Goal: Task Accomplishment & Management: Use online tool/utility

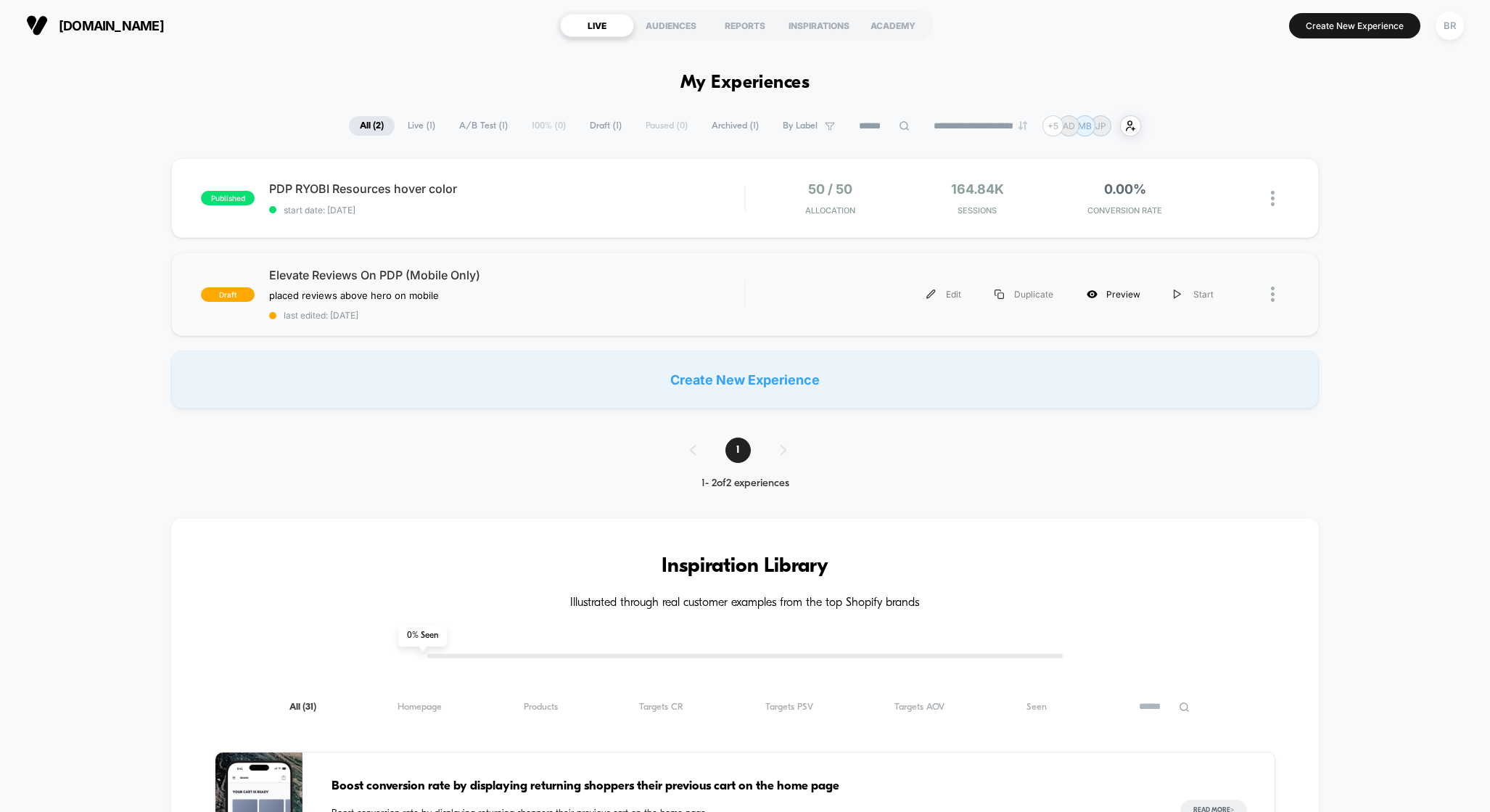
click at [1124, 297] on div "Preview" at bounding box center [1113, 294] width 87 height 32
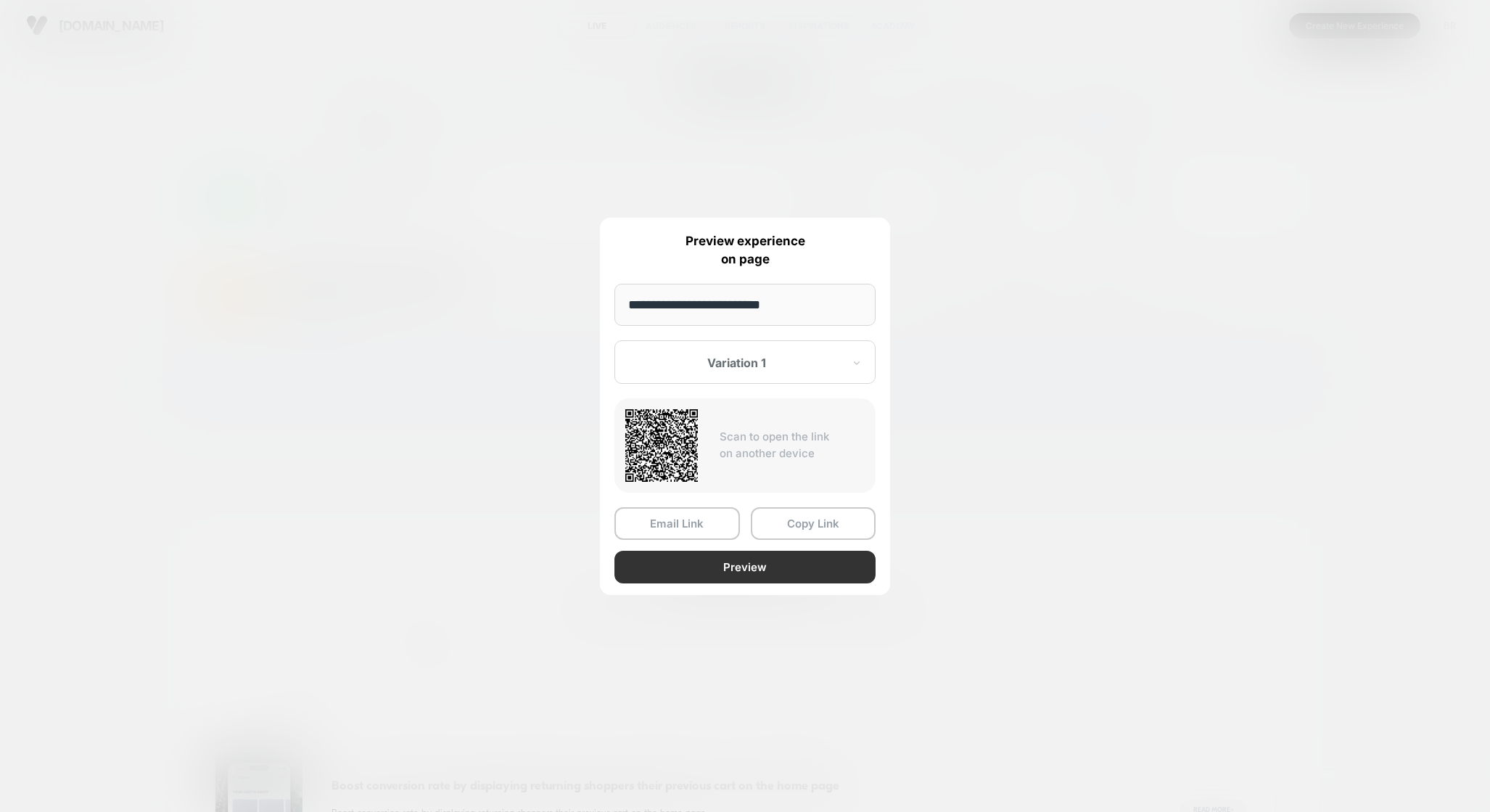
click at [745, 569] on button "Preview" at bounding box center [745, 566] width 261 height 32
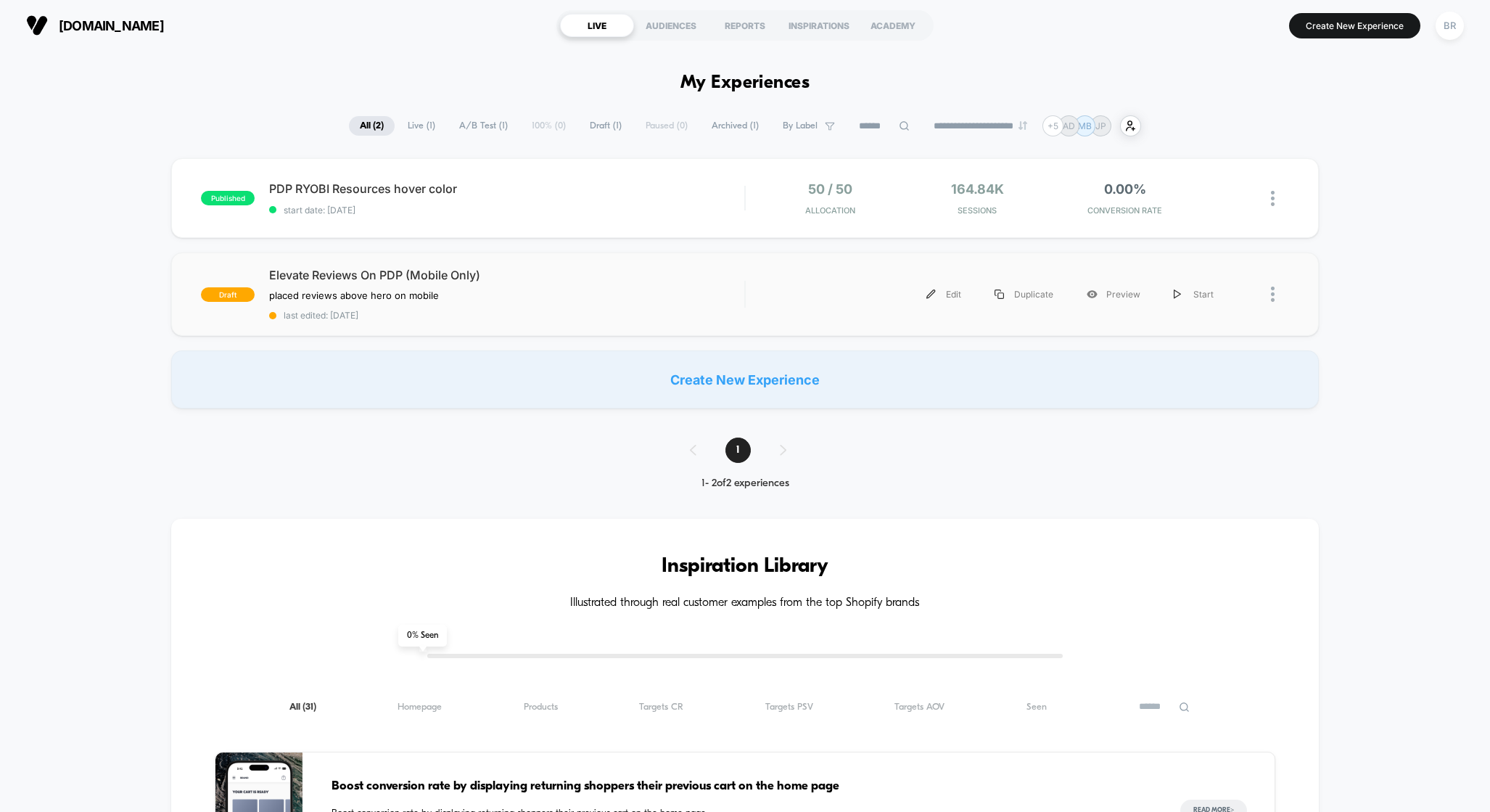
click at [1276, 288] on div at bounding box center [1280, 294] width 18 height 32
click at [1412, 297] on div "published PDP RYOBI Resources hover color start date: [DATE] 50 / 50 Allocation…" at bounding box center [745, 283] width 1490 height 250
click at [1269, 294] on div at bounding box center [1260, 294] width 59 height 32
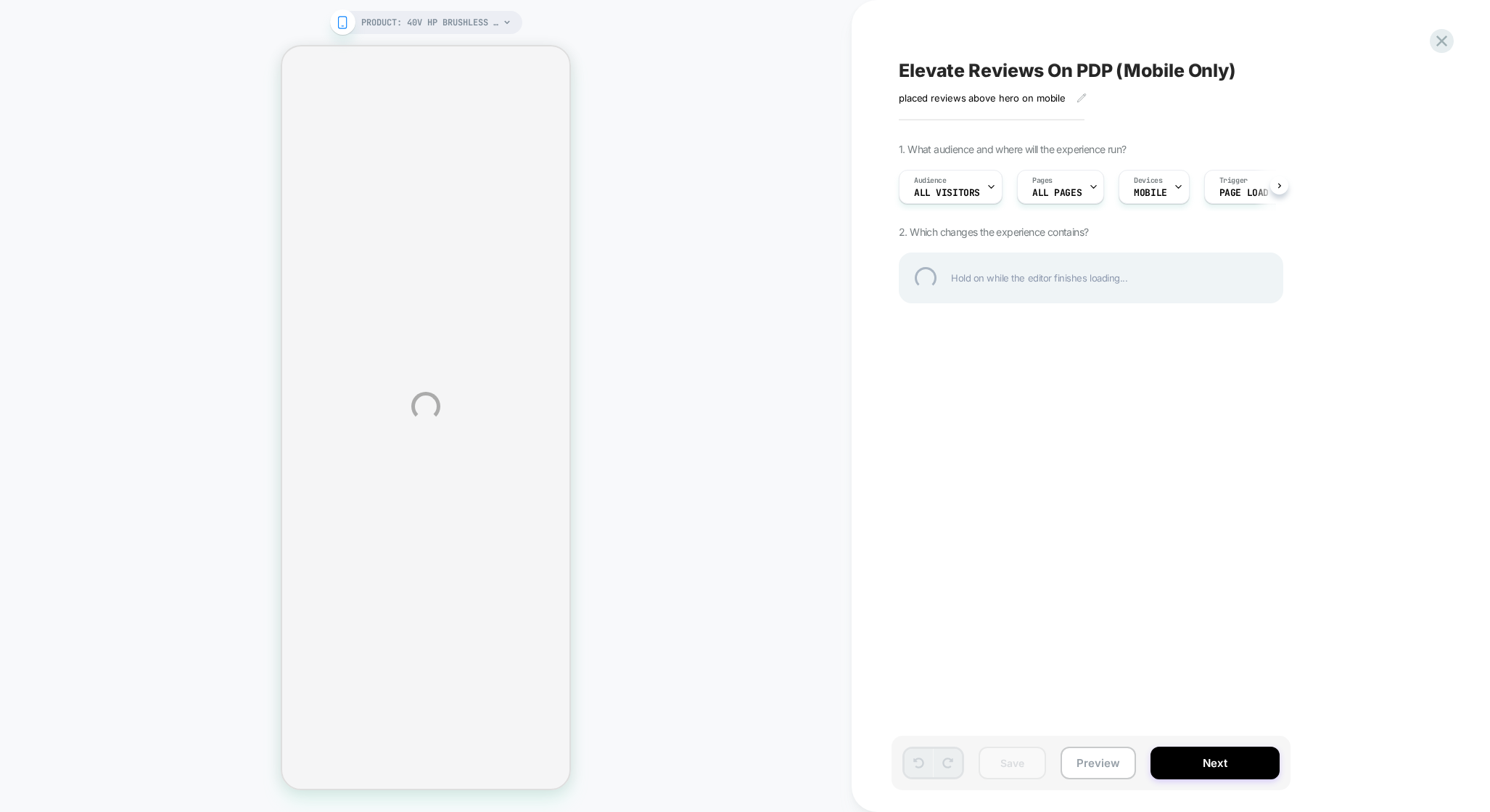
click at [1444, 43] on div at bounding box center [1442, 41] width 24 height 24
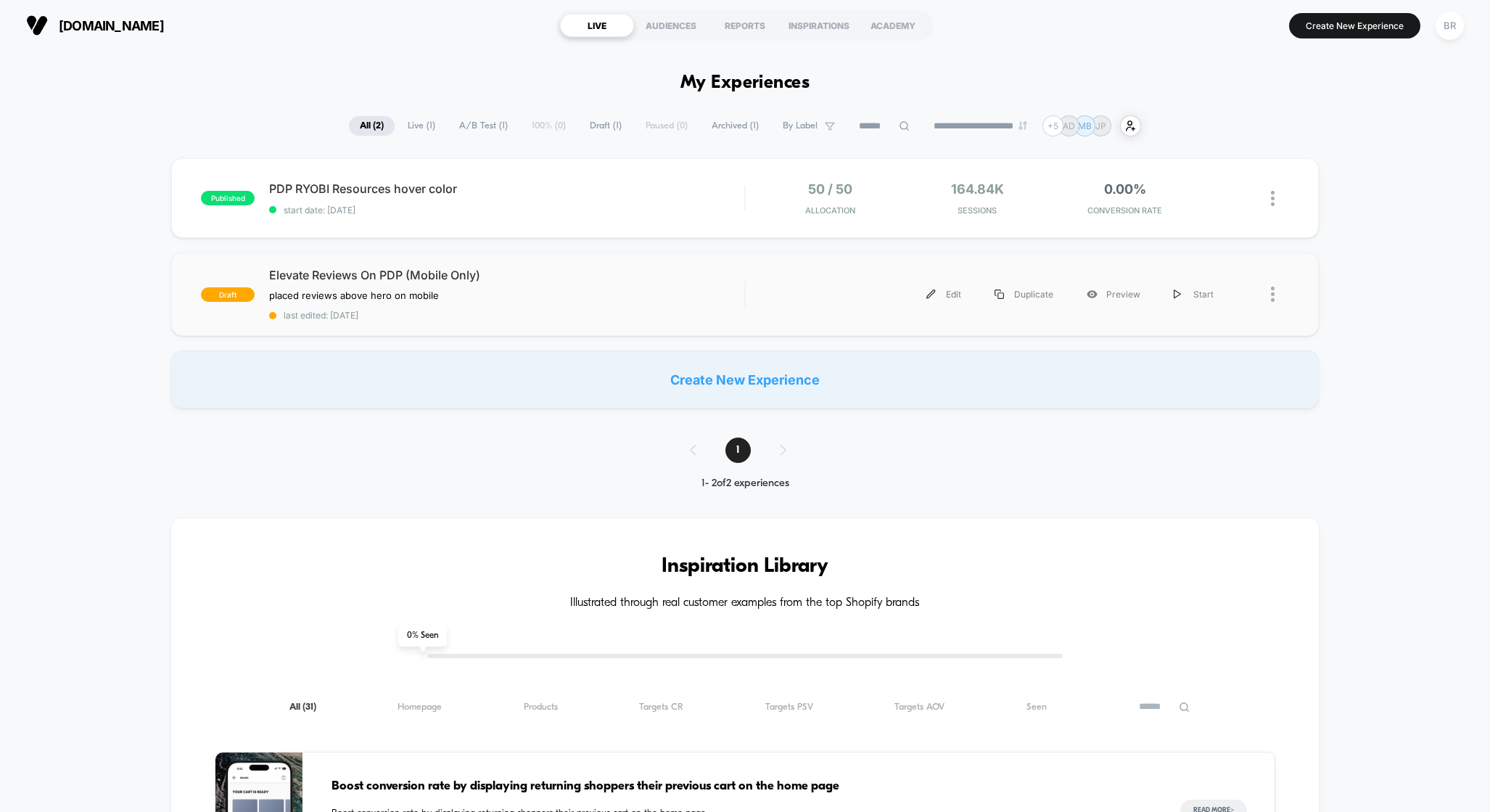
click at [1276, 294] on div at bounding box center [1280, 294] width 18 height 32
click at [1423, 294] on div "published PDP RYOBI Resources hover color start date: [DATE] 50 / 50 Allocation…" at bounding box center [745, 283] width 1490 height 250
